Goal: Transaction & Acquisition: Subscribe to service/newsletter

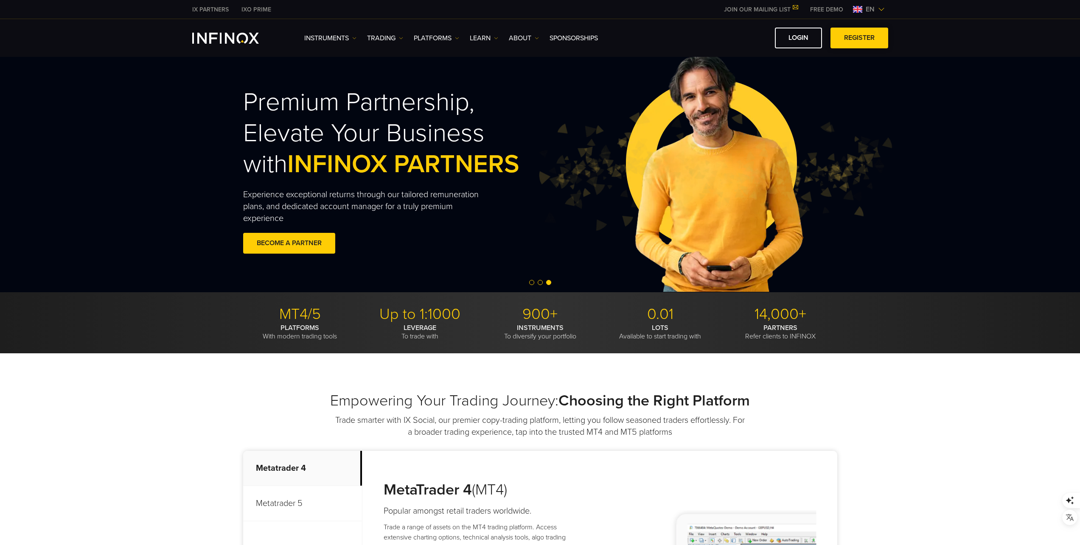
click at [859, 38] on span at bounding box center [859, 38] width 0 height 0
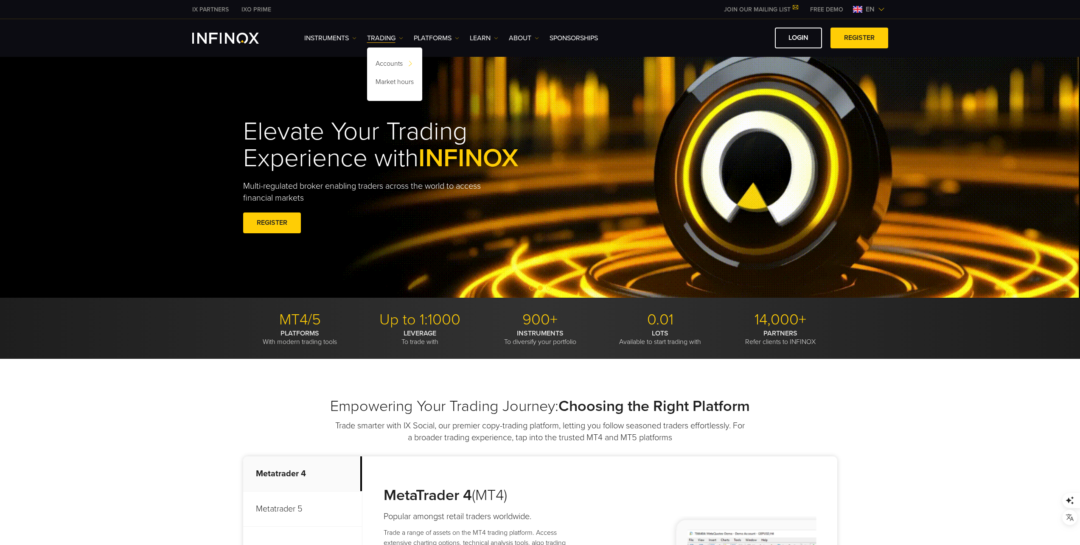
scroll to position [42, 0]
